Goal: Navigation & Orientation: Find specific page/section

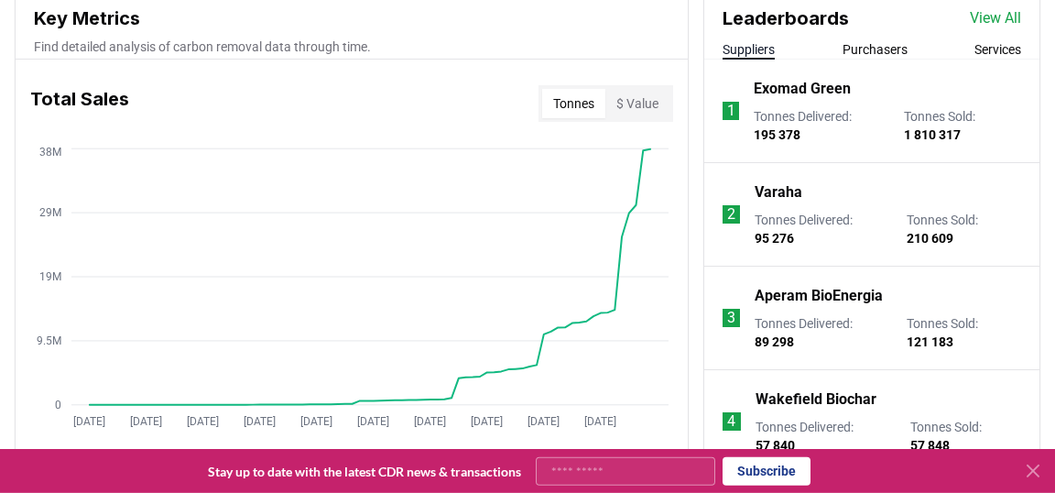
scroll to position [729, 0]
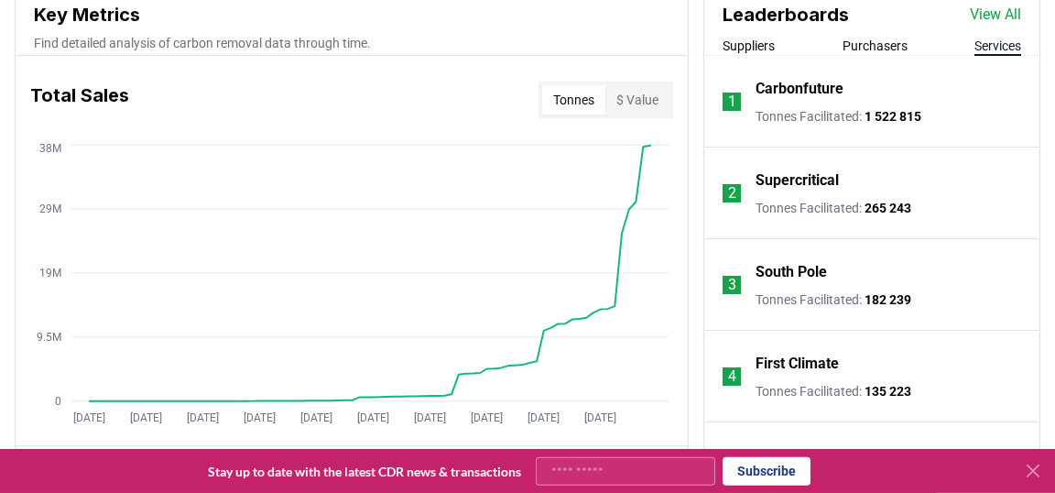
click at [1008, 49] on button "Services" at bounding box center [998, 46] width 47 height 18
click at [751, 39] on button "Suppliers" at bounding box center [749, 46] width 52 height 18
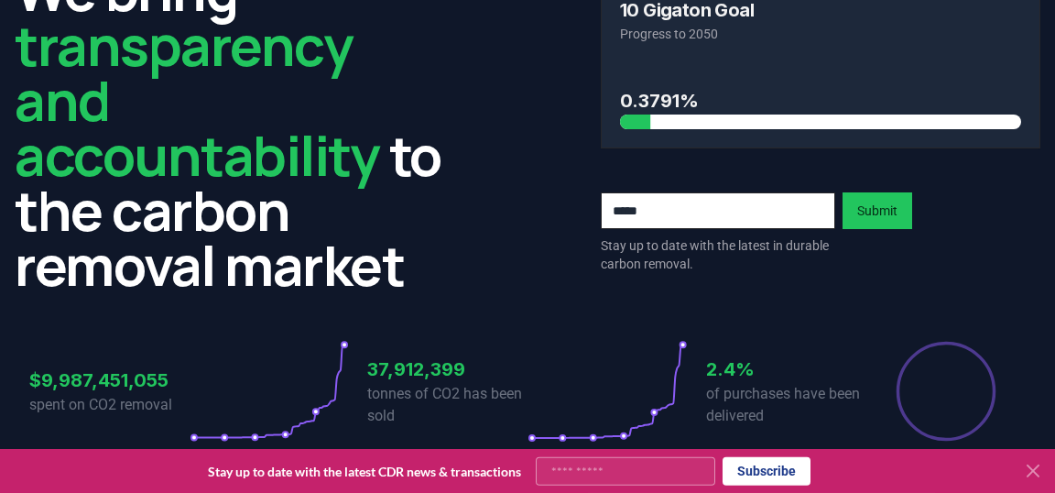
scroll to position [0, 0]
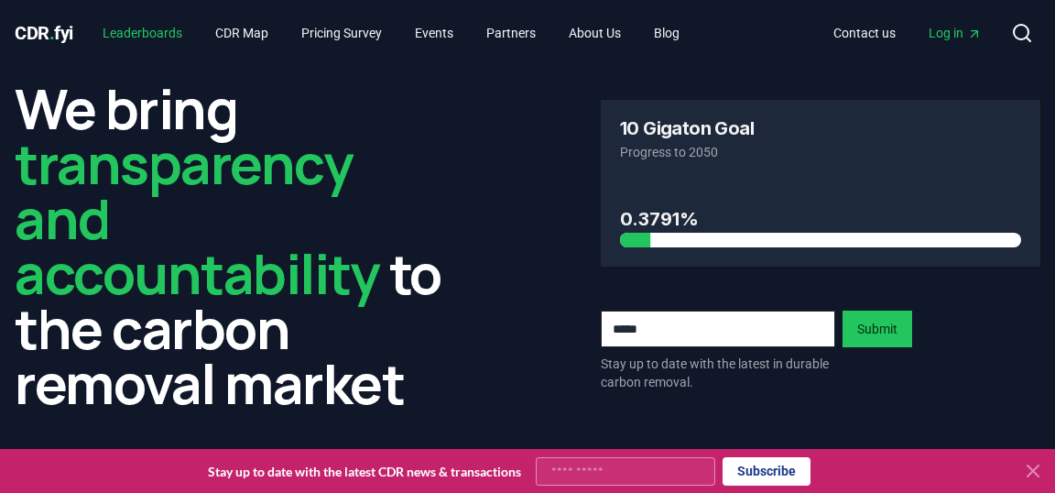
click at [175, 32] on link "Leaderboards" at bounding box center [142, 32] width 109 height 33
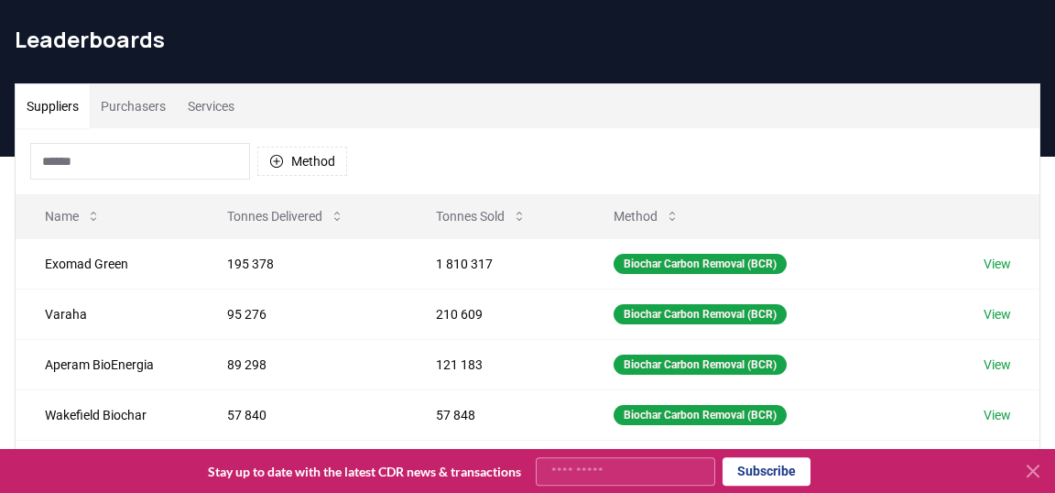
scroll to position [69, 0]
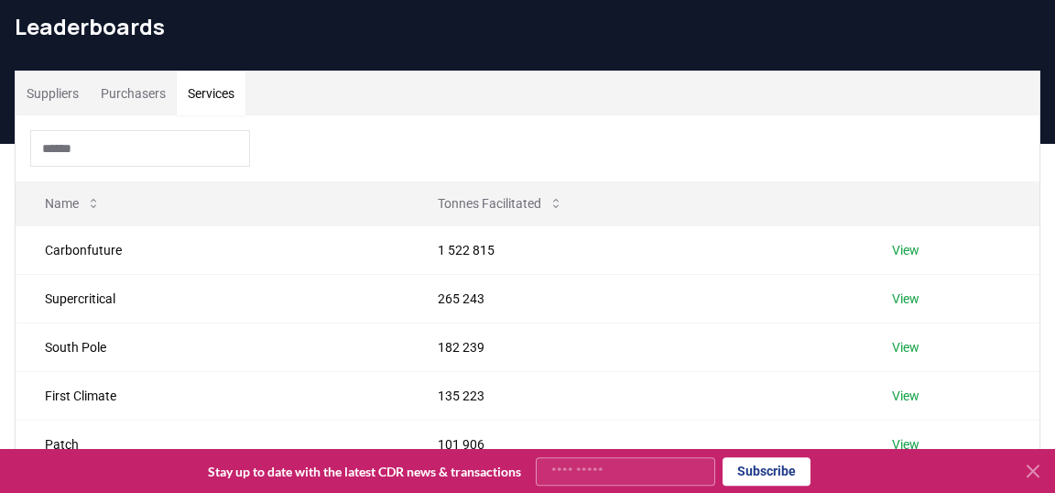
click at [208, 99] on button "Services" at bounding box center [211, 93] width 69 height 44
click at [74, 87] on button "Suppliers" at bounding box center [53, 93] width 74 height 44
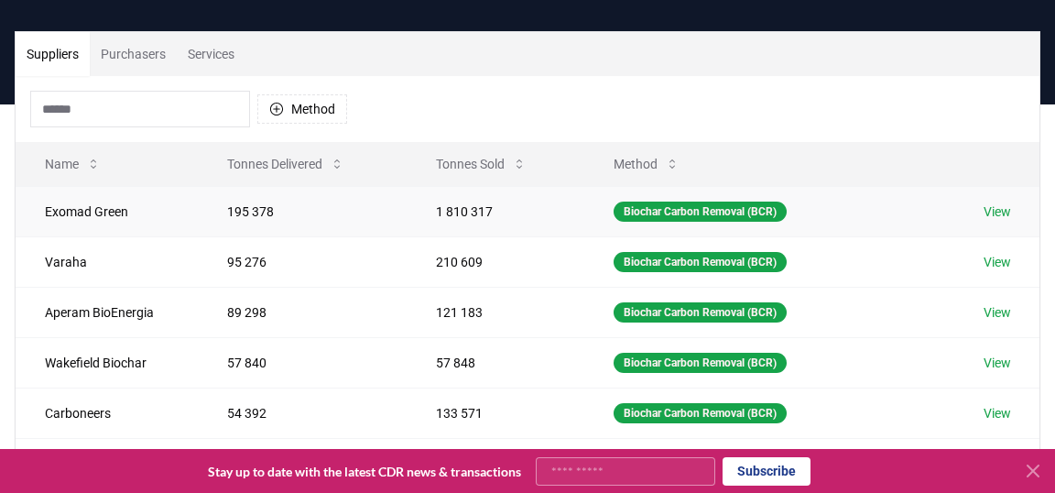
scroll to position [108, 0]
click at [1003, 205] on link "View" at bounding box center [997, 211] width 27 height 18
